Goal: Task Accomplishment & Management: Complete application form

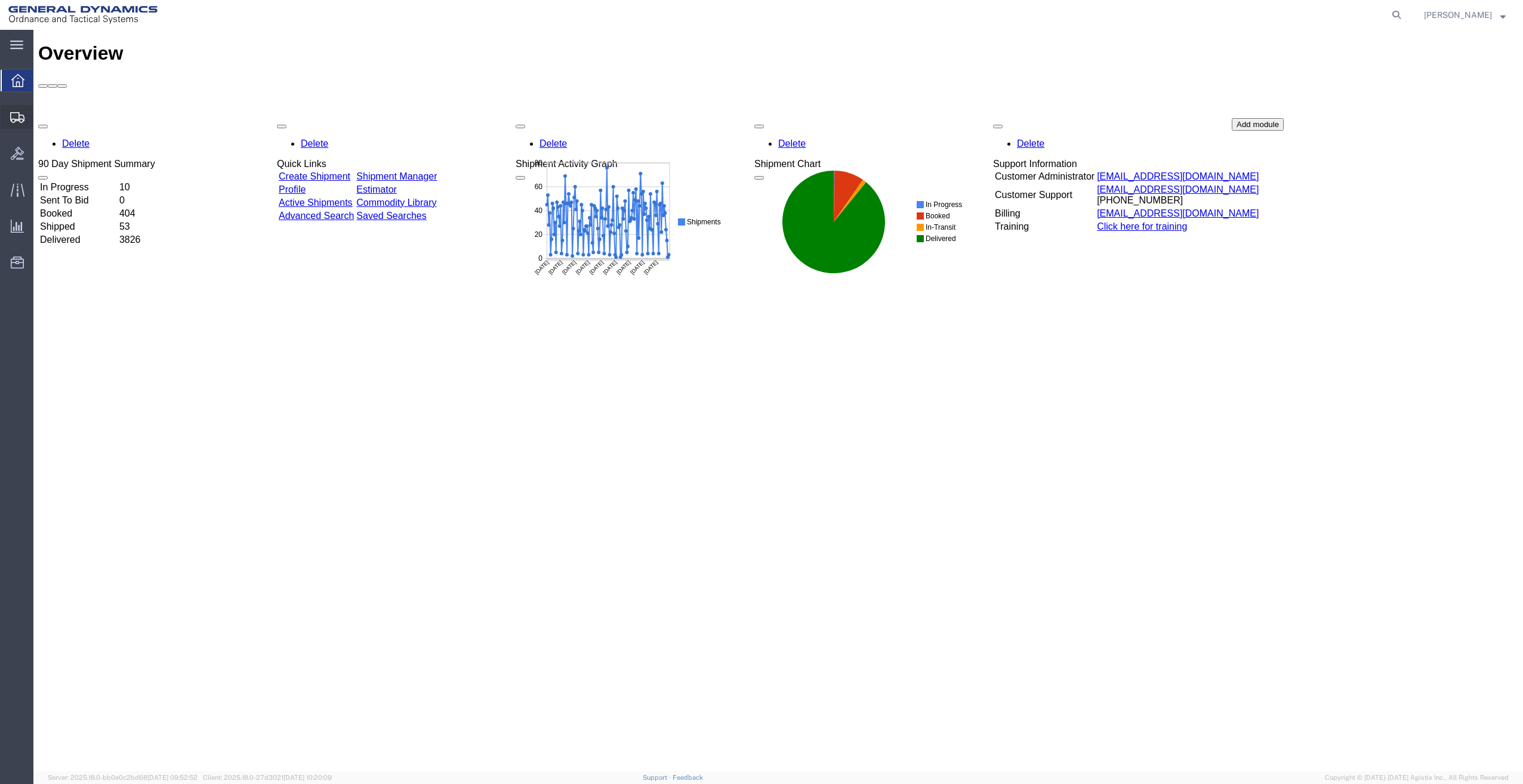
click at [0, 0] on span "Create Shipment" at bounding box center [0, 0] width 0 height 0
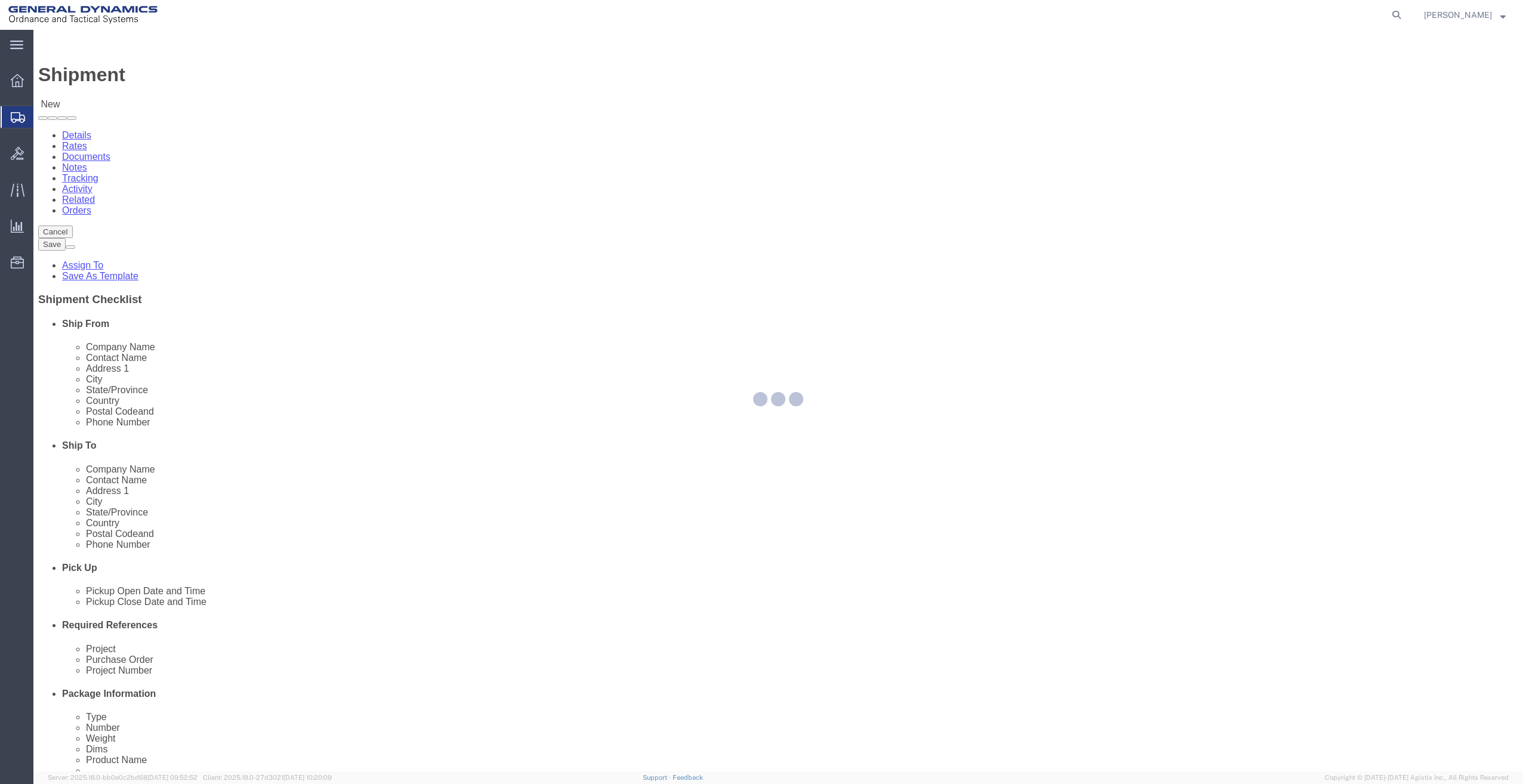
select select
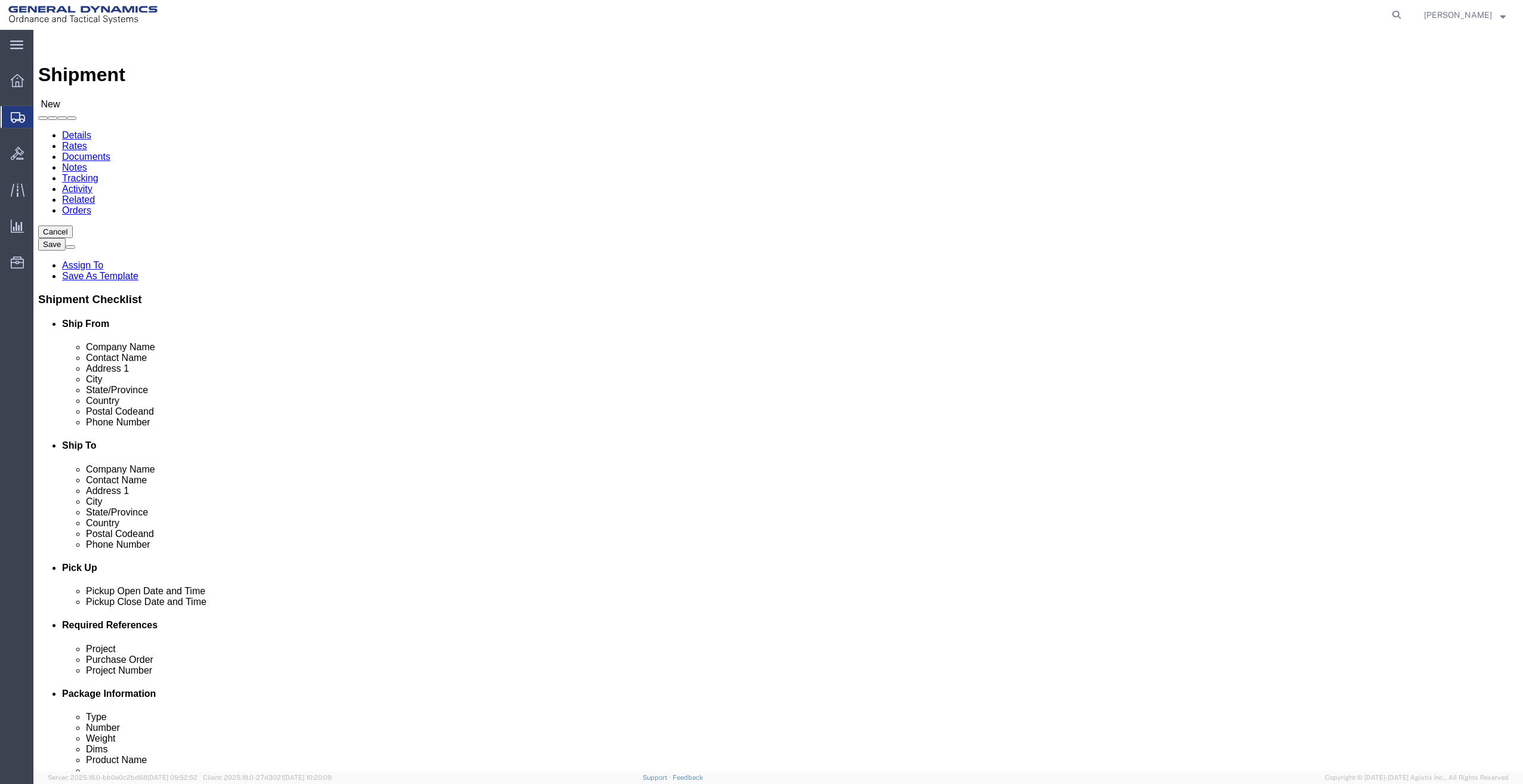
select select "MYPROFILE"
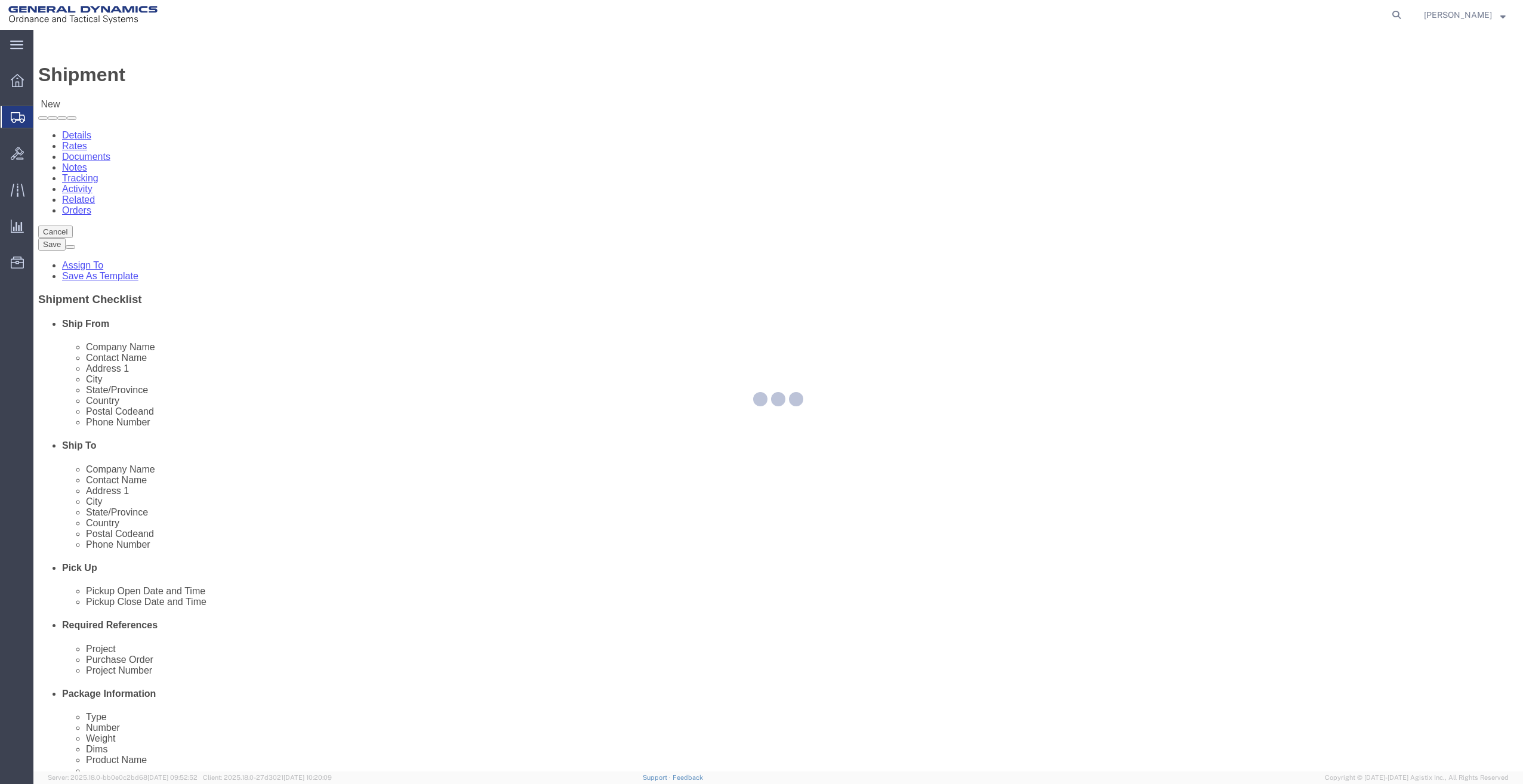
select select "ME"
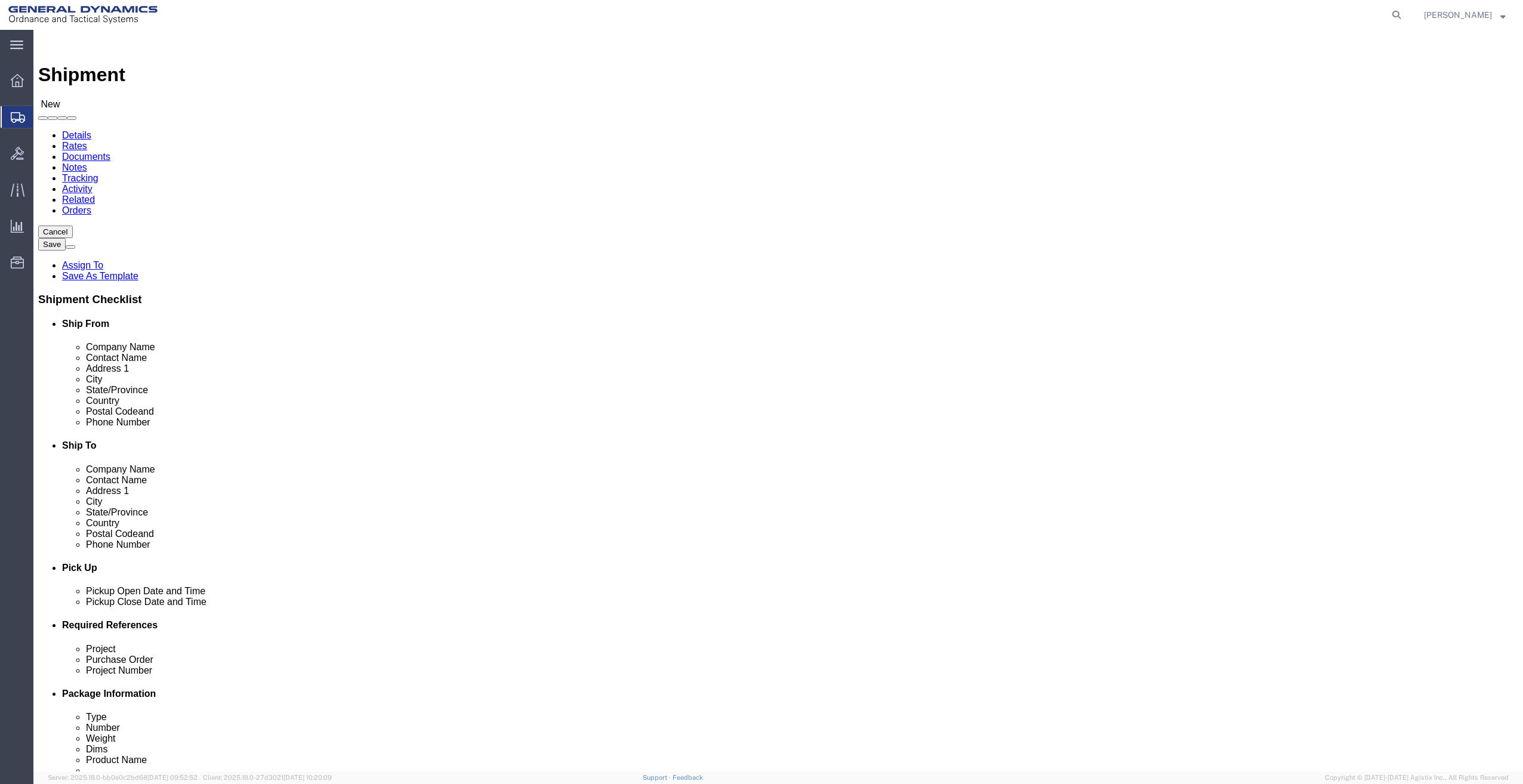
click input "text"
type input "THE BOEING COMPANY"
type input "BOEING DISTRIBUTION CENTER GIL"
type input "2145 ANVIL BLOCK ROAD"
type input "DOCK DOORS 14-29"
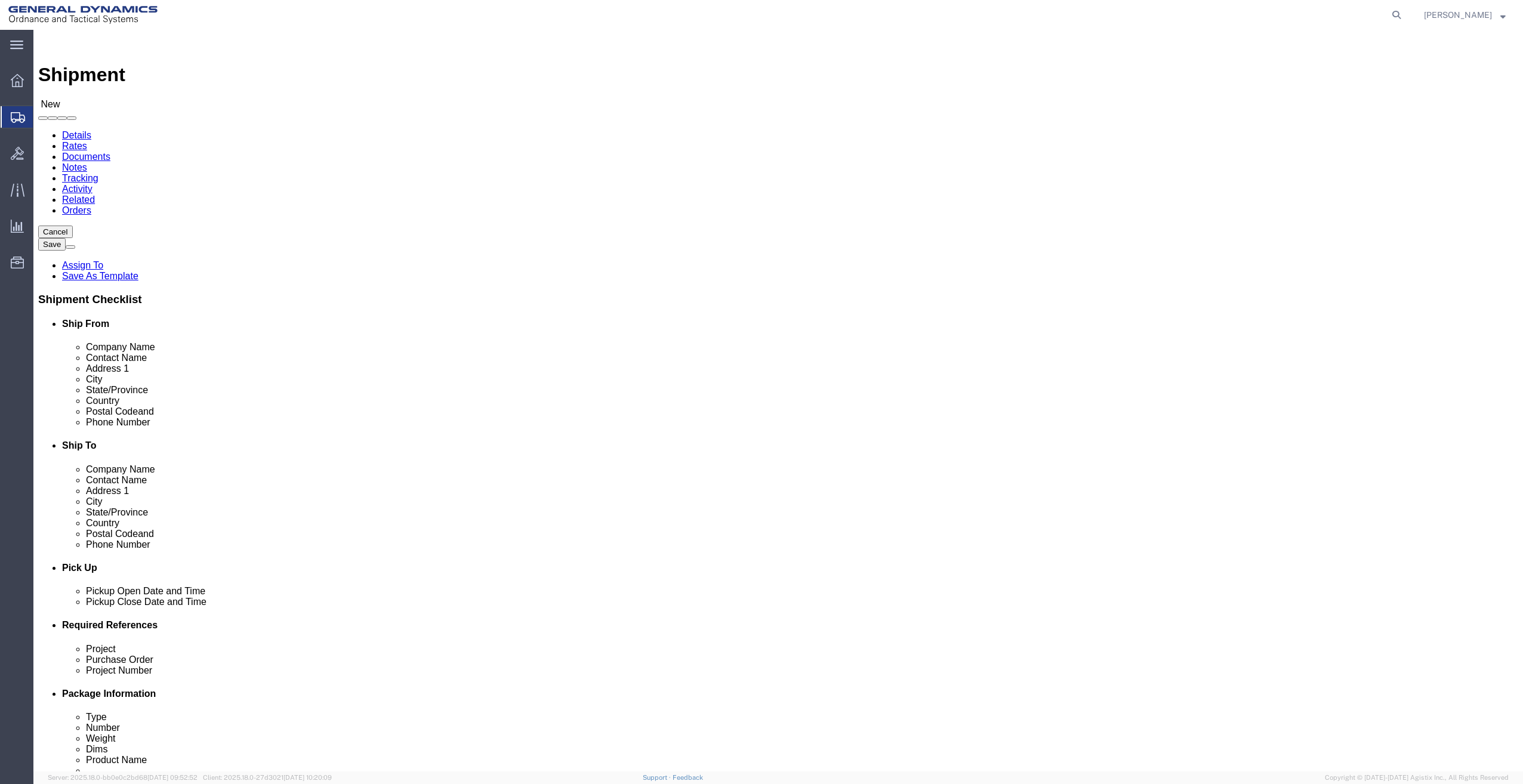
type input "FOREST PARK"
type input "F"
type input "GE"
type input "30297"
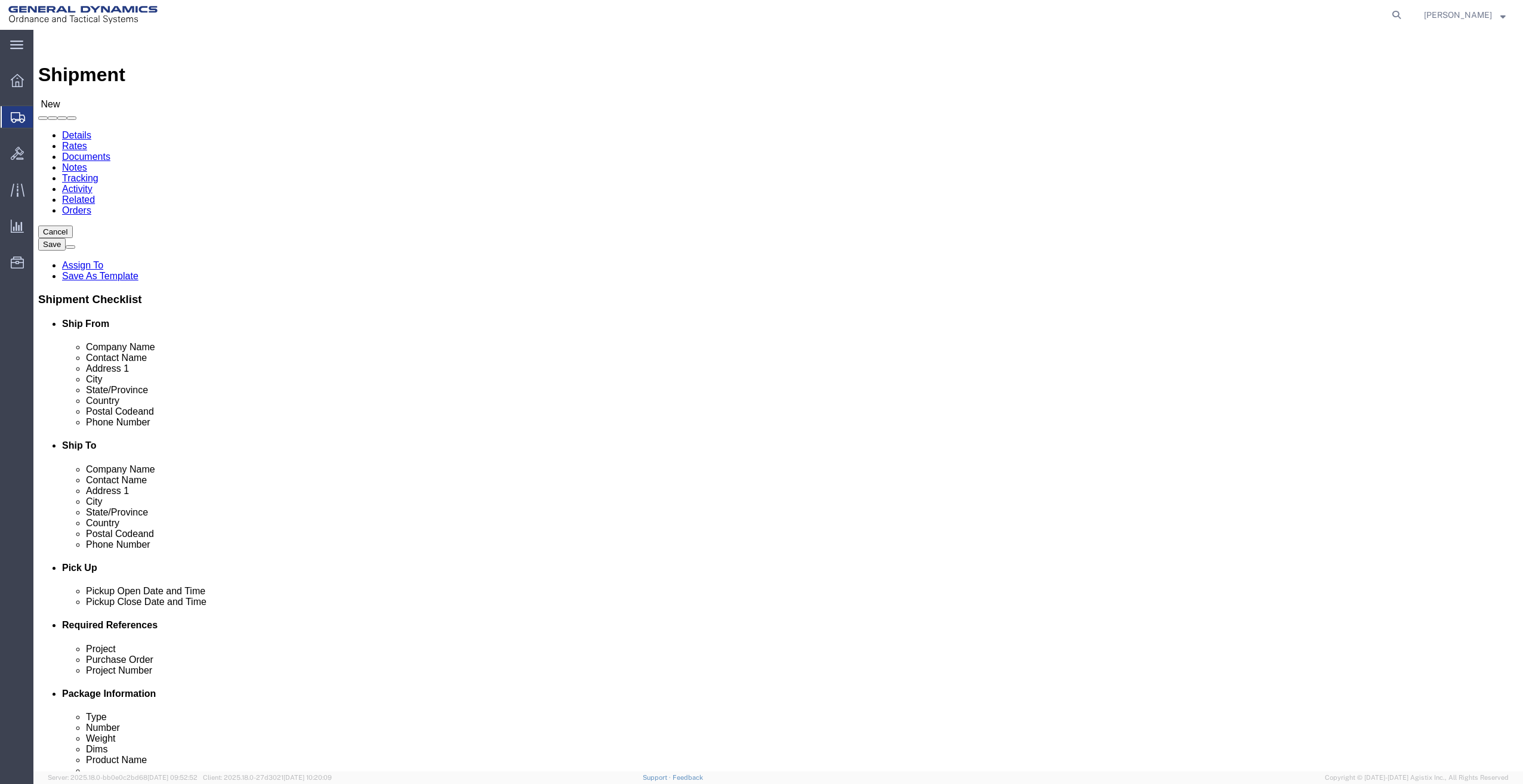
type input "999-999-9999"
click label "Phone Number"
click div "Sep 09 2025 1:00 PM"
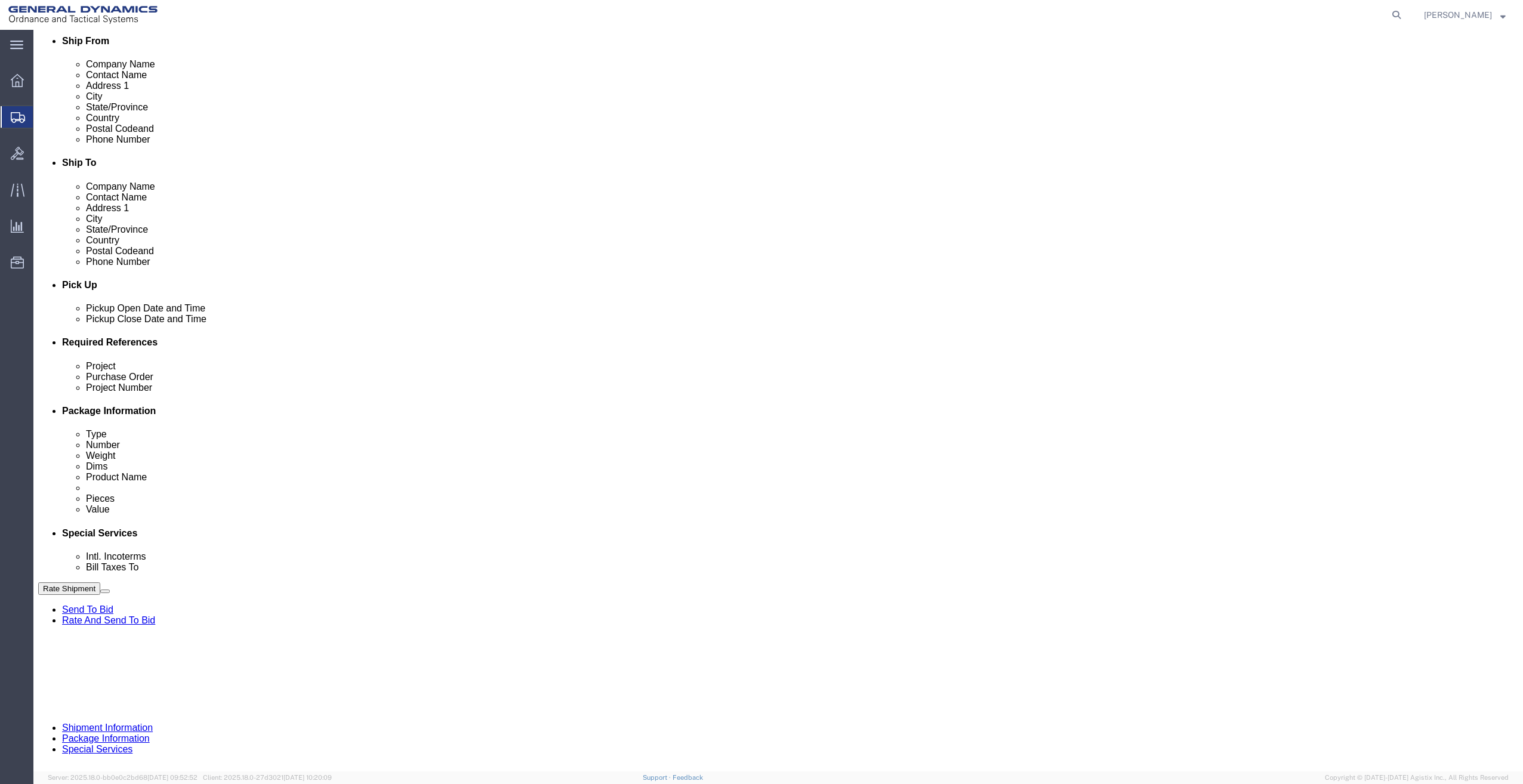
type input "7:00 PM"
click button "Apply"
click input "text"
type input "21100275.3000.3002"
type input "27749"
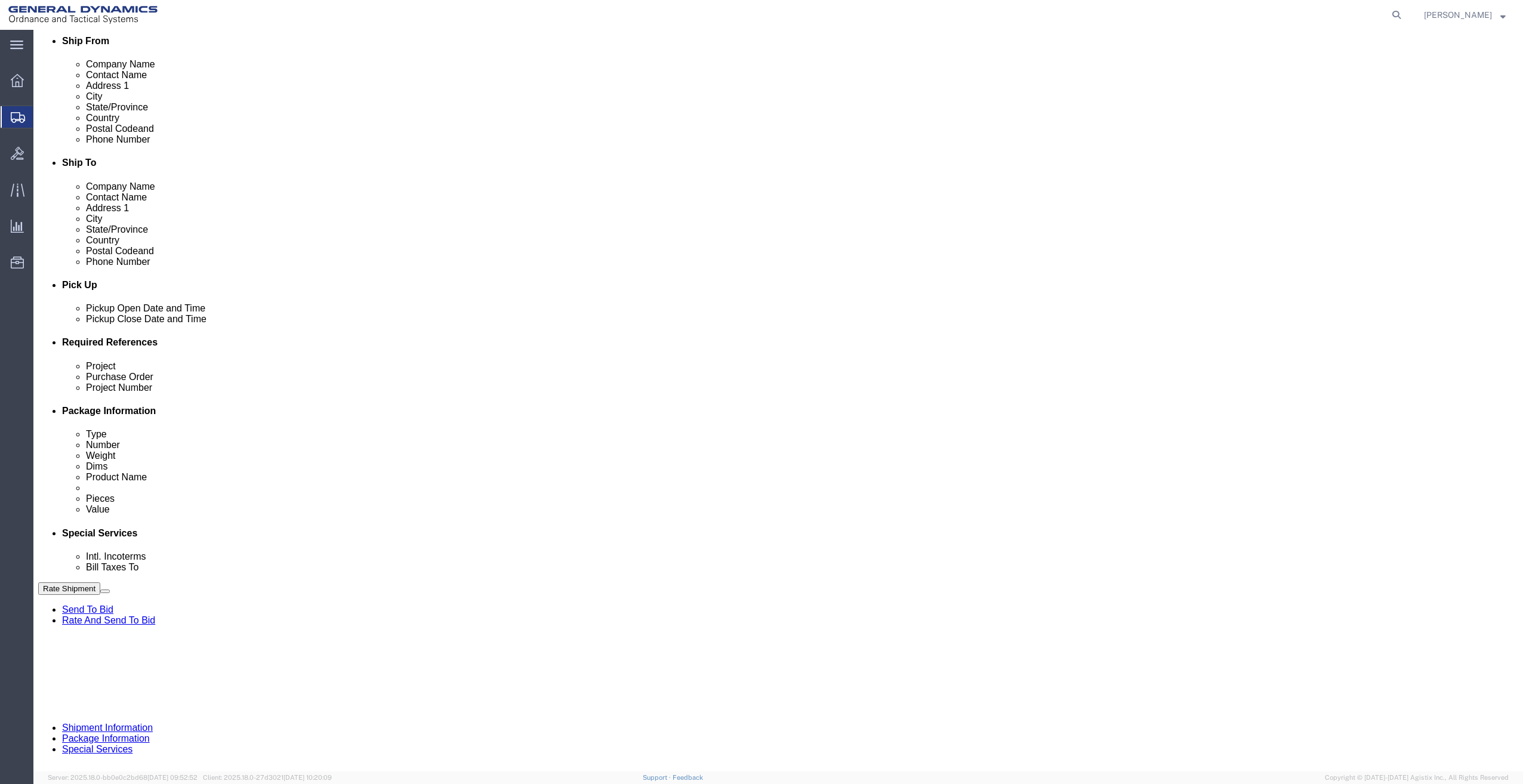
type input "2454869"
click h3 "Leg 1"
click button "Continue"
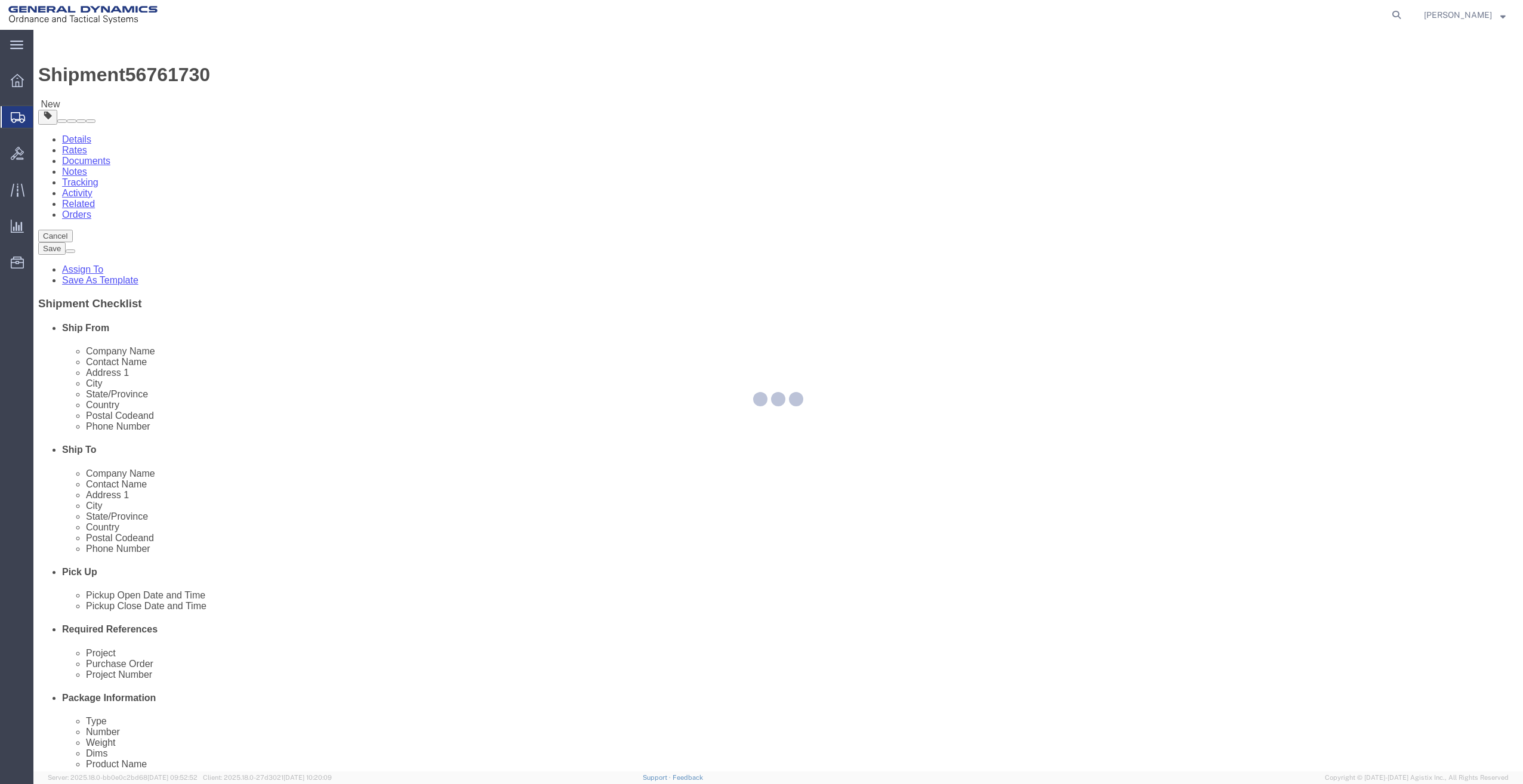
select select "CBOX"
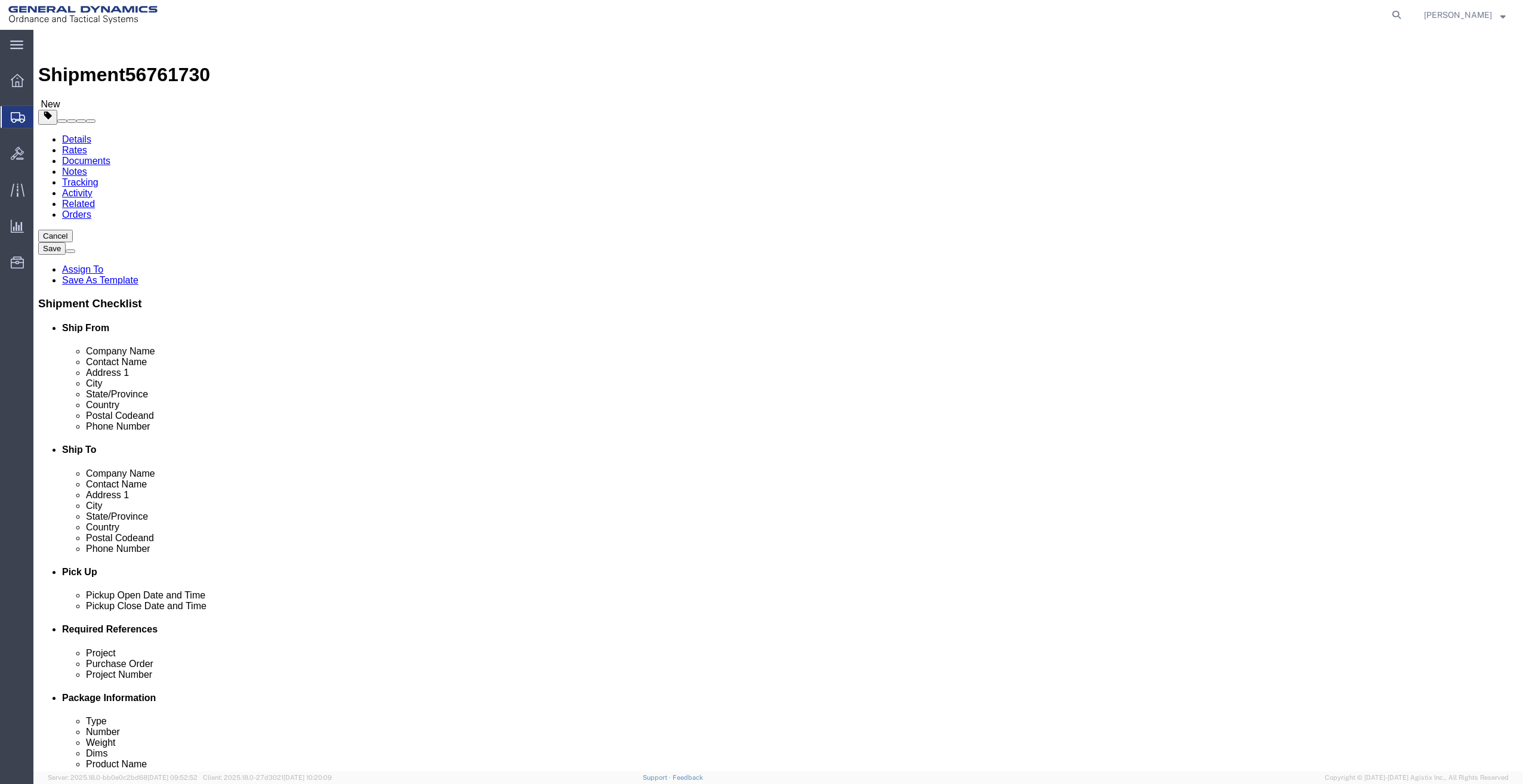
click input "text"
type input "13"
type input "10"
type input "11"
type input "8"
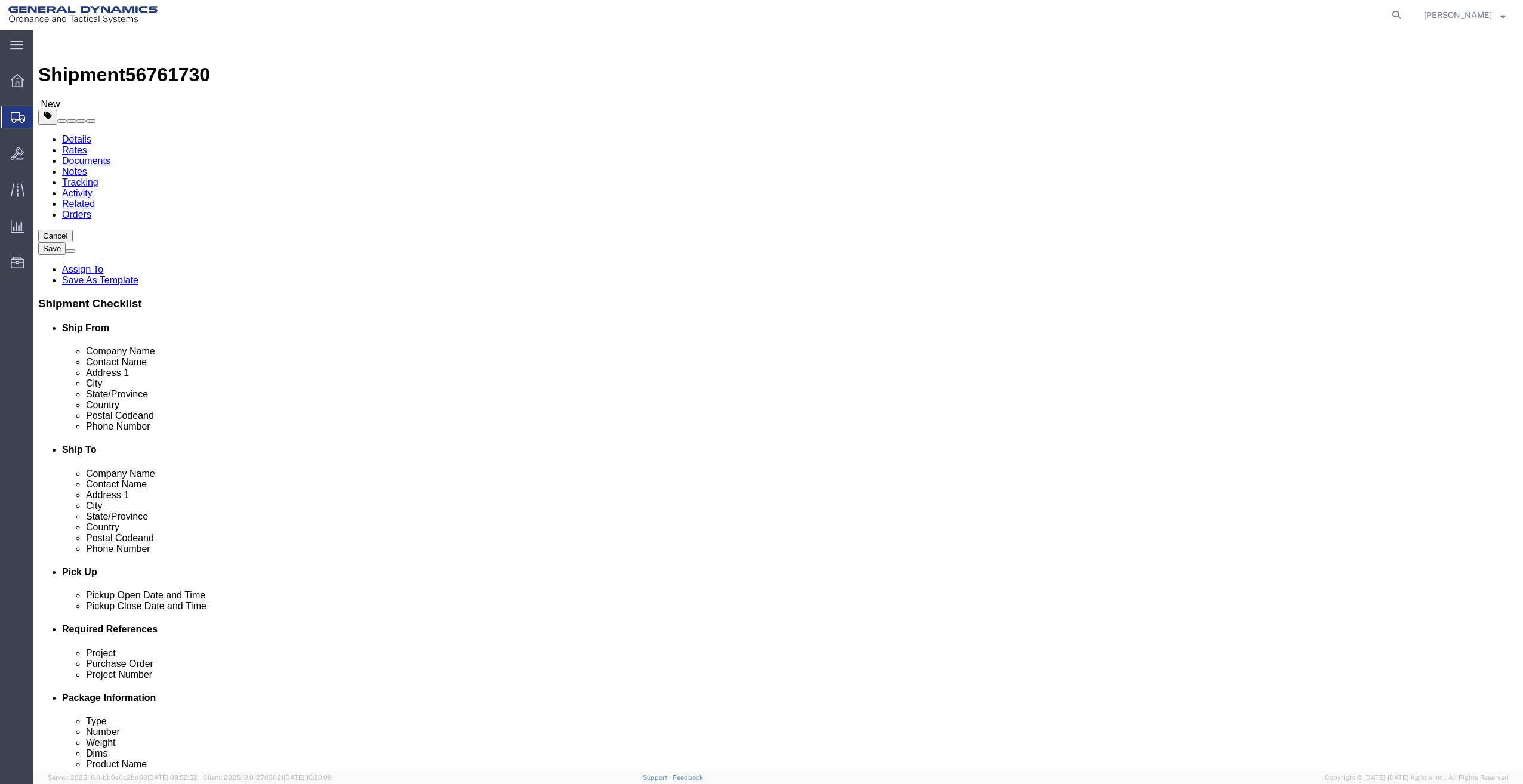
click link "Add Content"
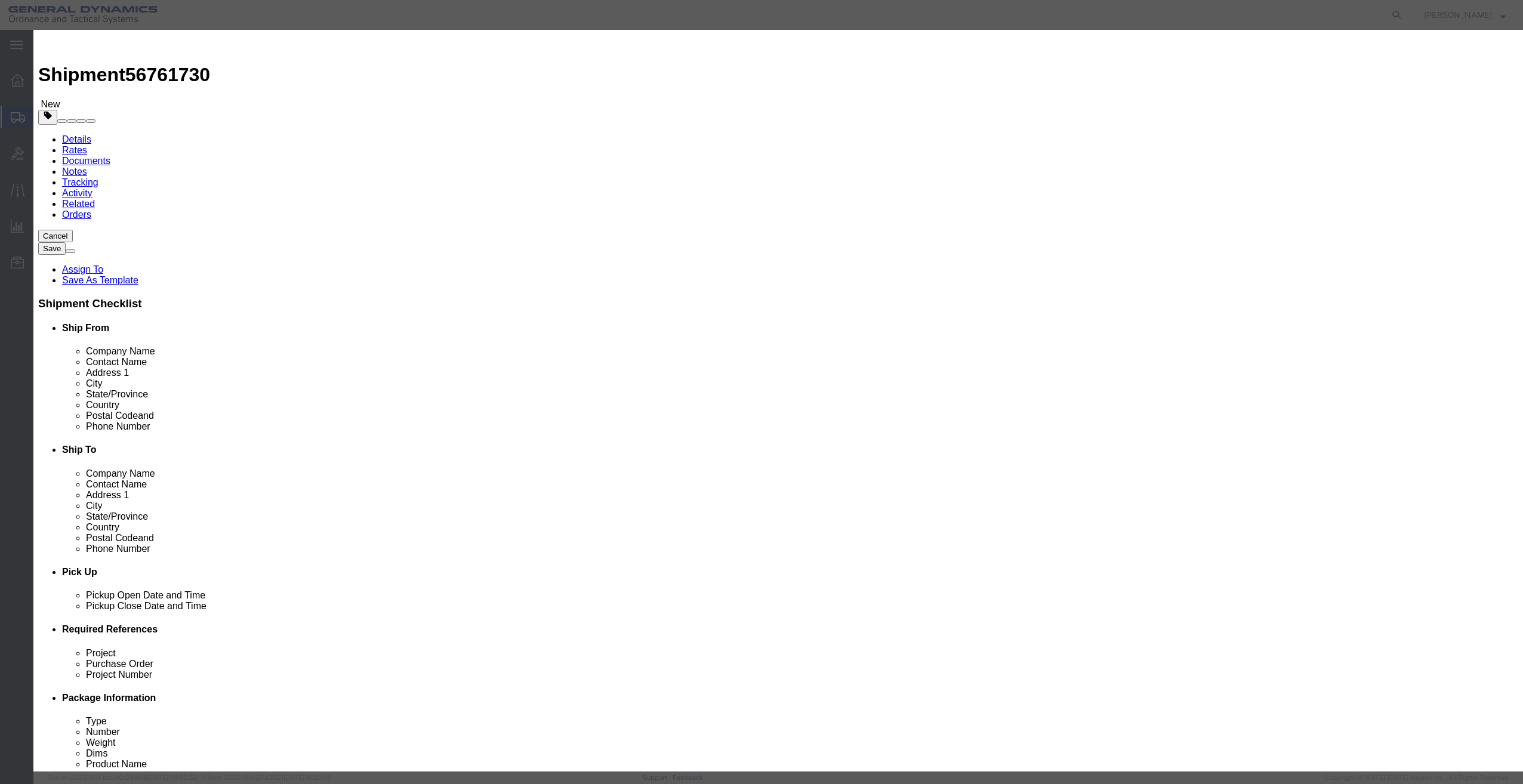
click input "text"
type input "gearbox assembly"
type input "1"
select select "USD"
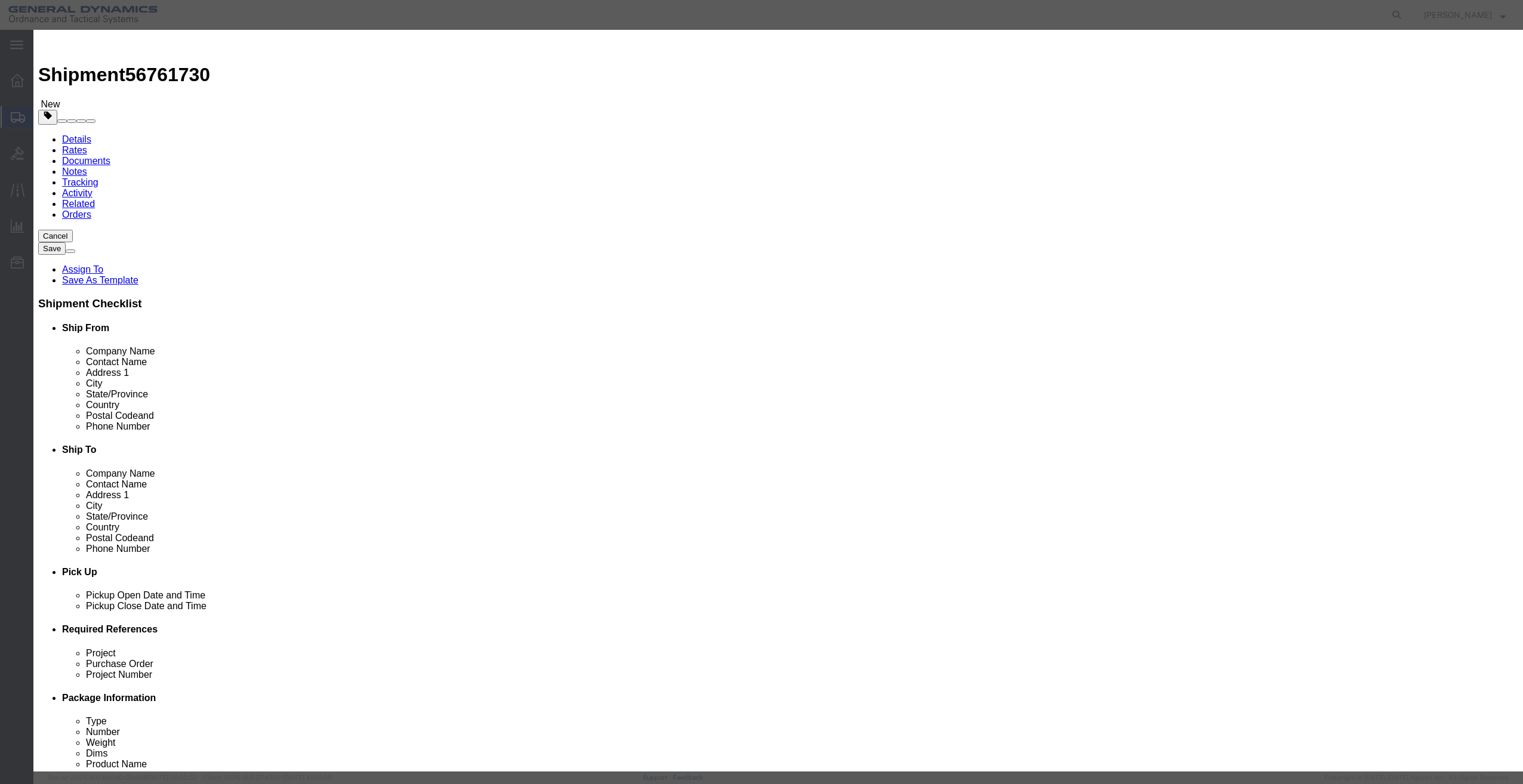
select select "250"
click button "Save & Close"
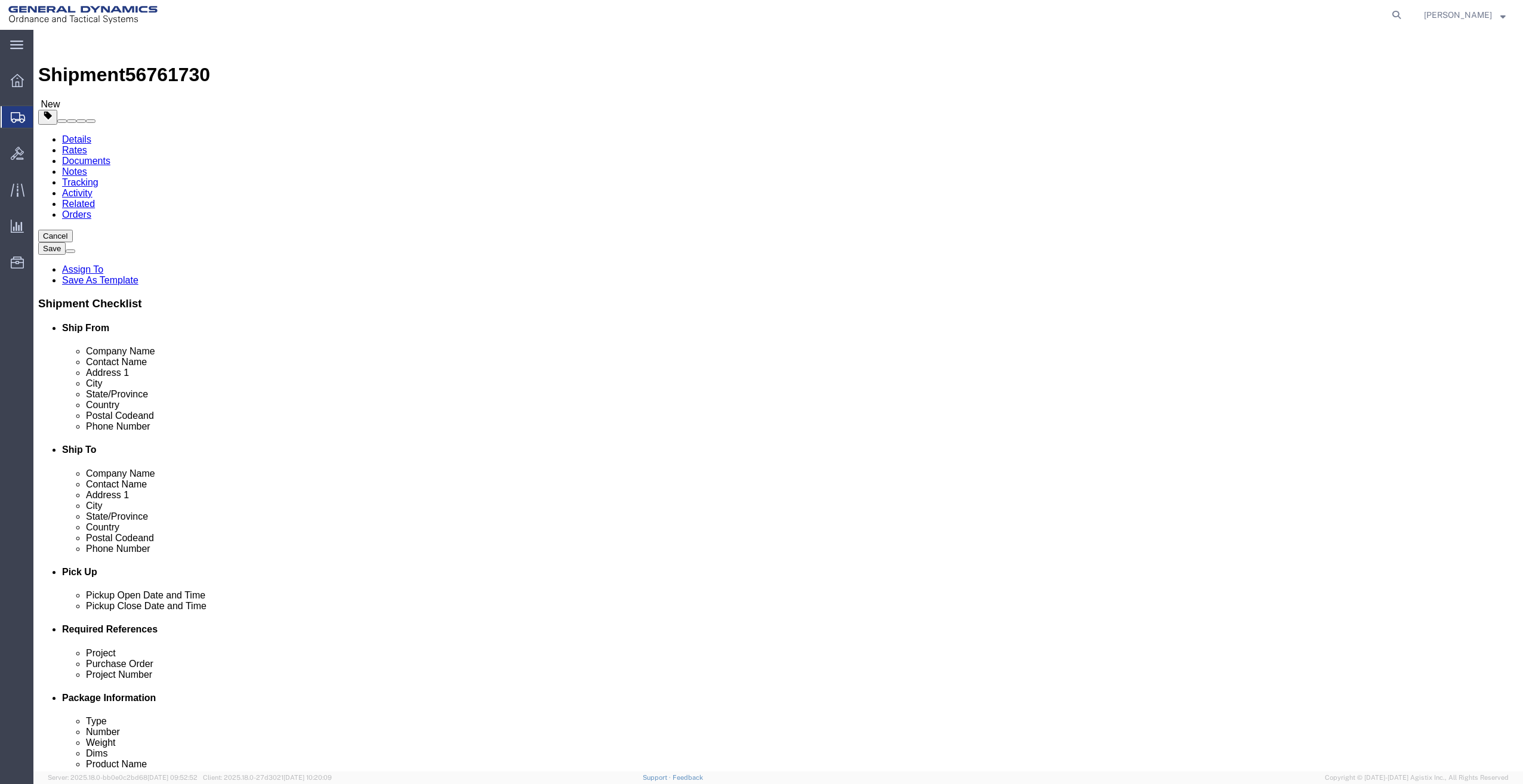
click button "Continue"
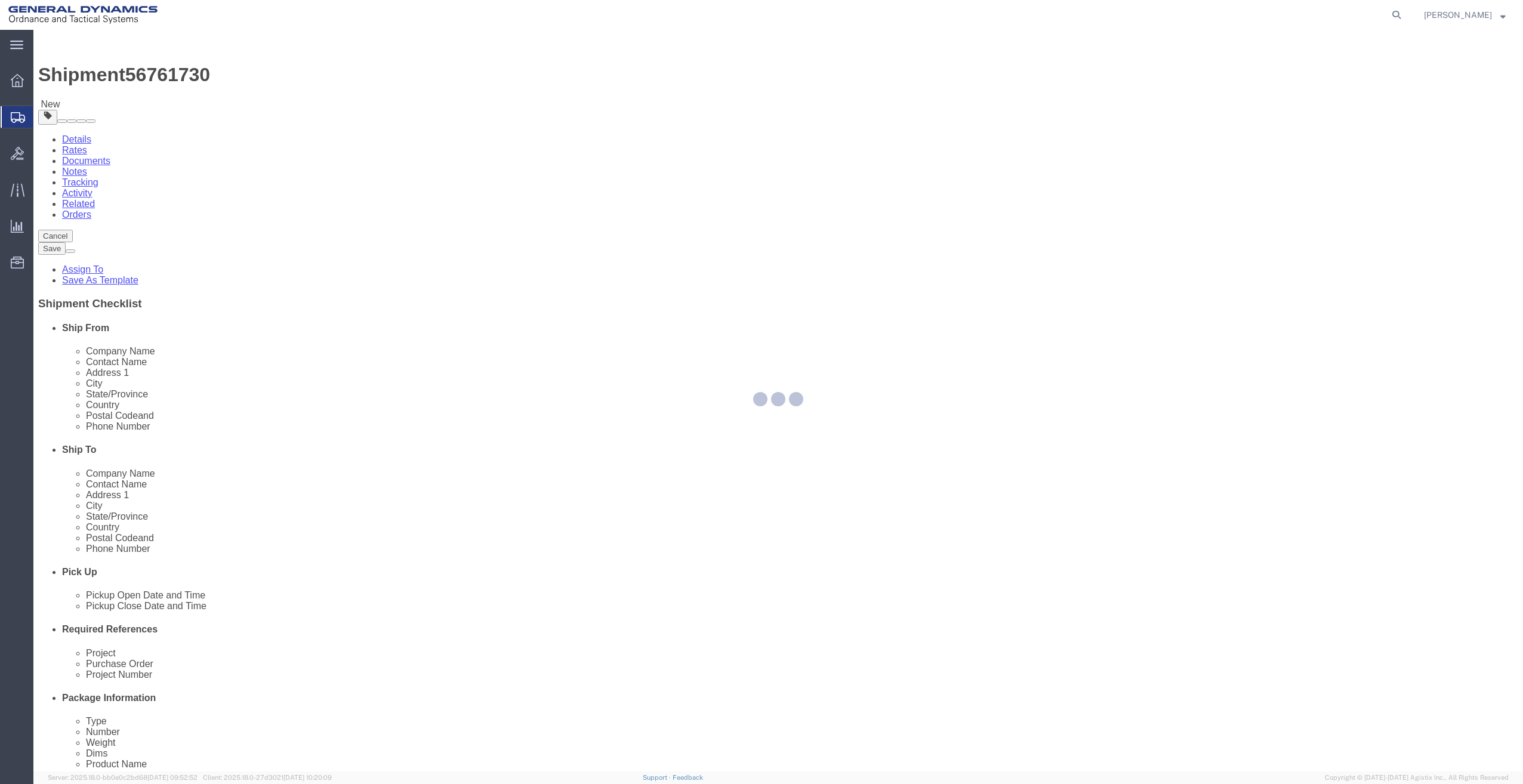
select select
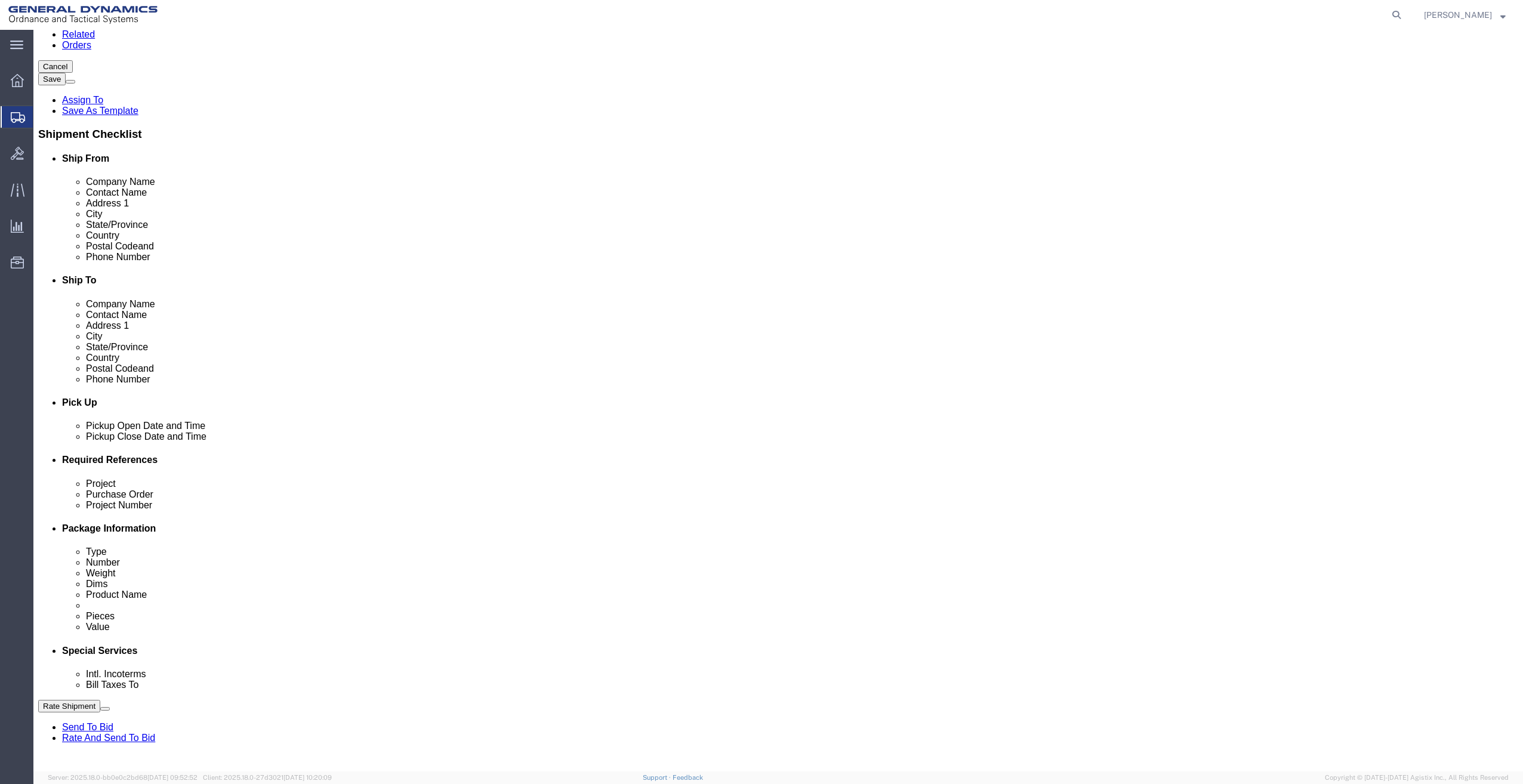
scroll to position [358, 0]
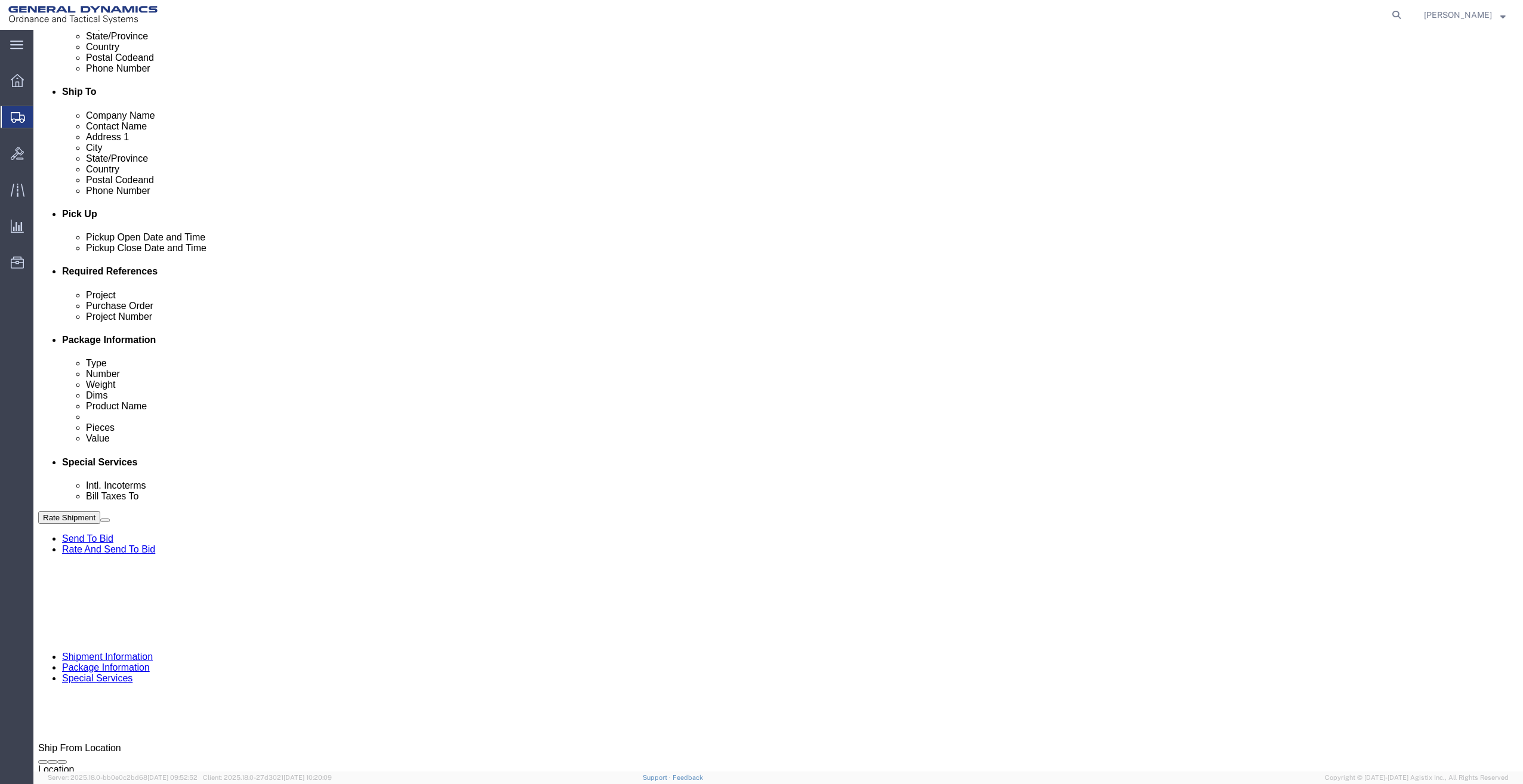
click button "Rate Shipment"
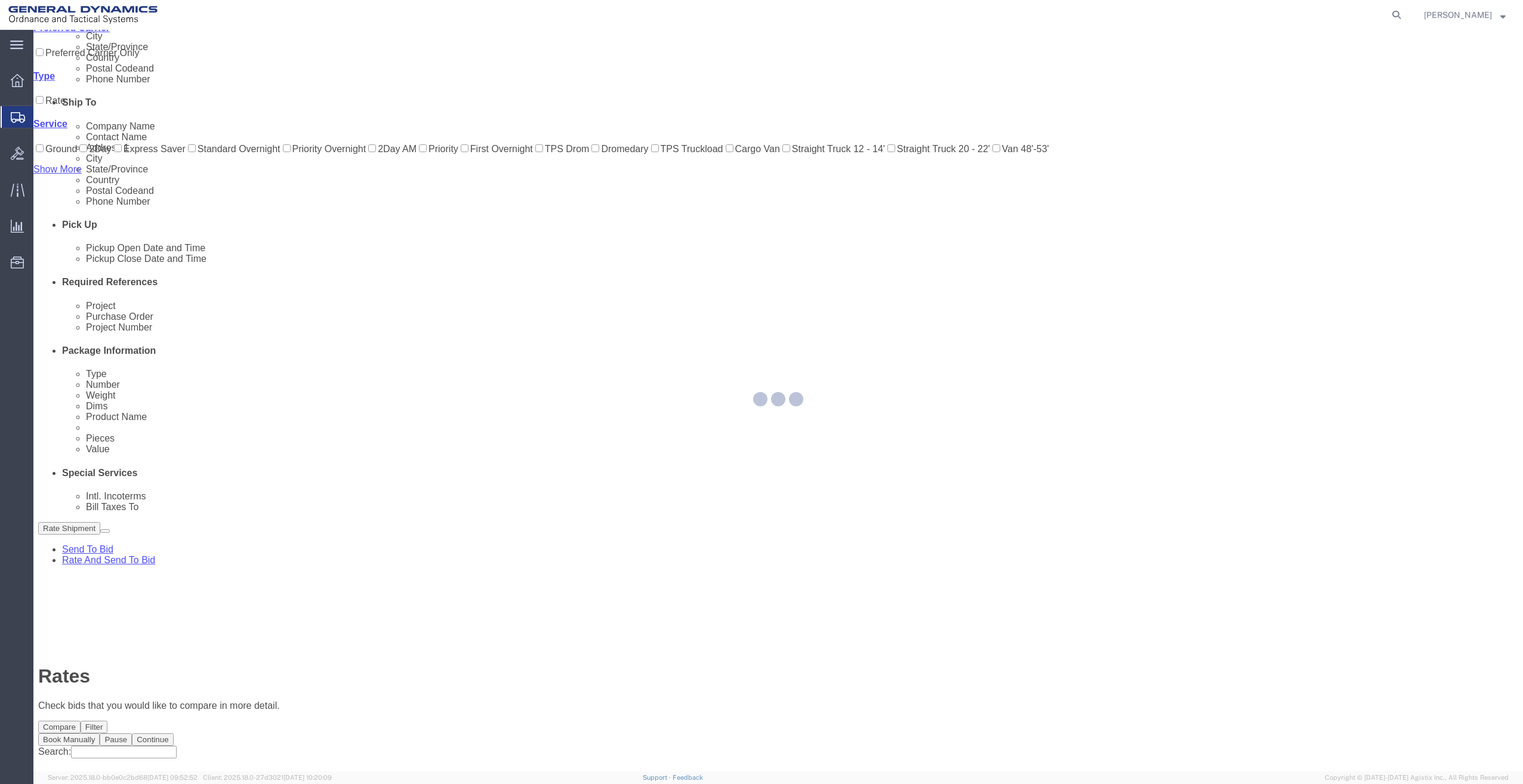
scroll to position [0, 0]
